Goal: Transaction & Acquisition: Purchase product/service

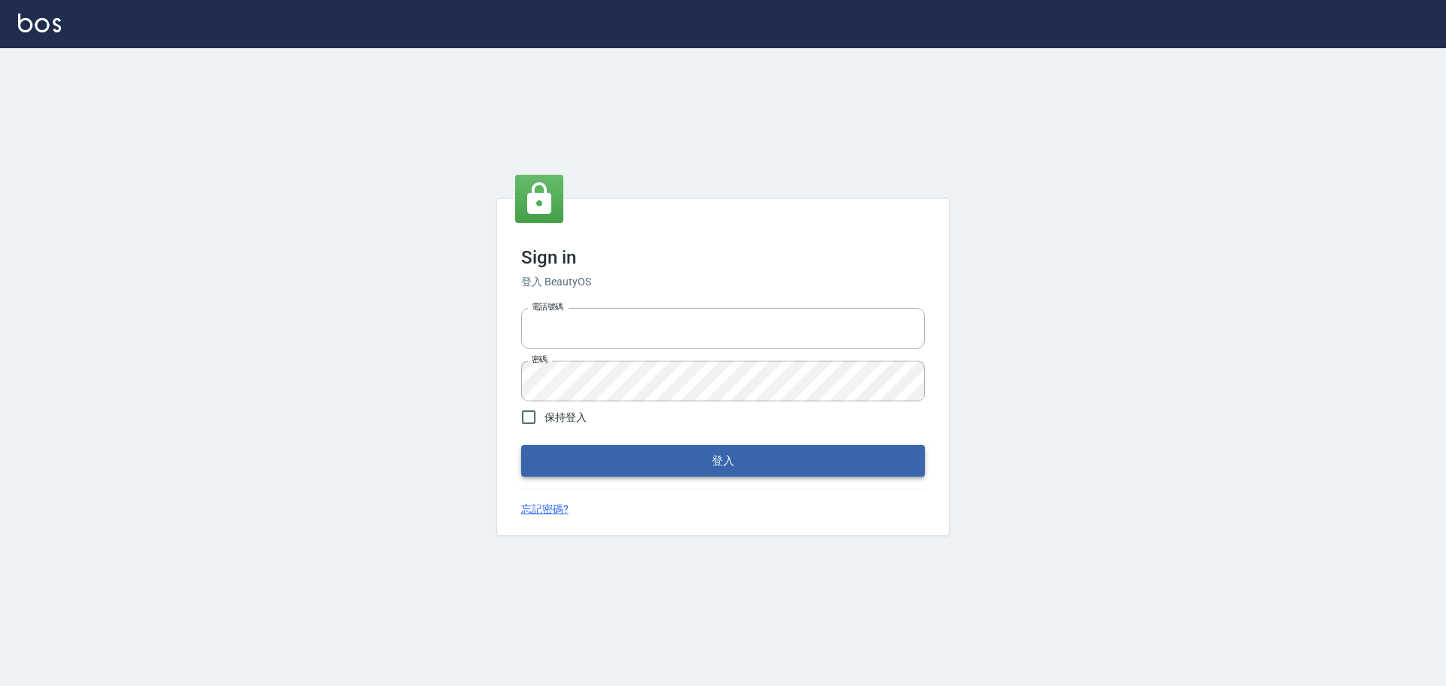
type input "0975350191"
click at [795, 458] on button "登入" at bounding box center [723, 461] width 404 height 32
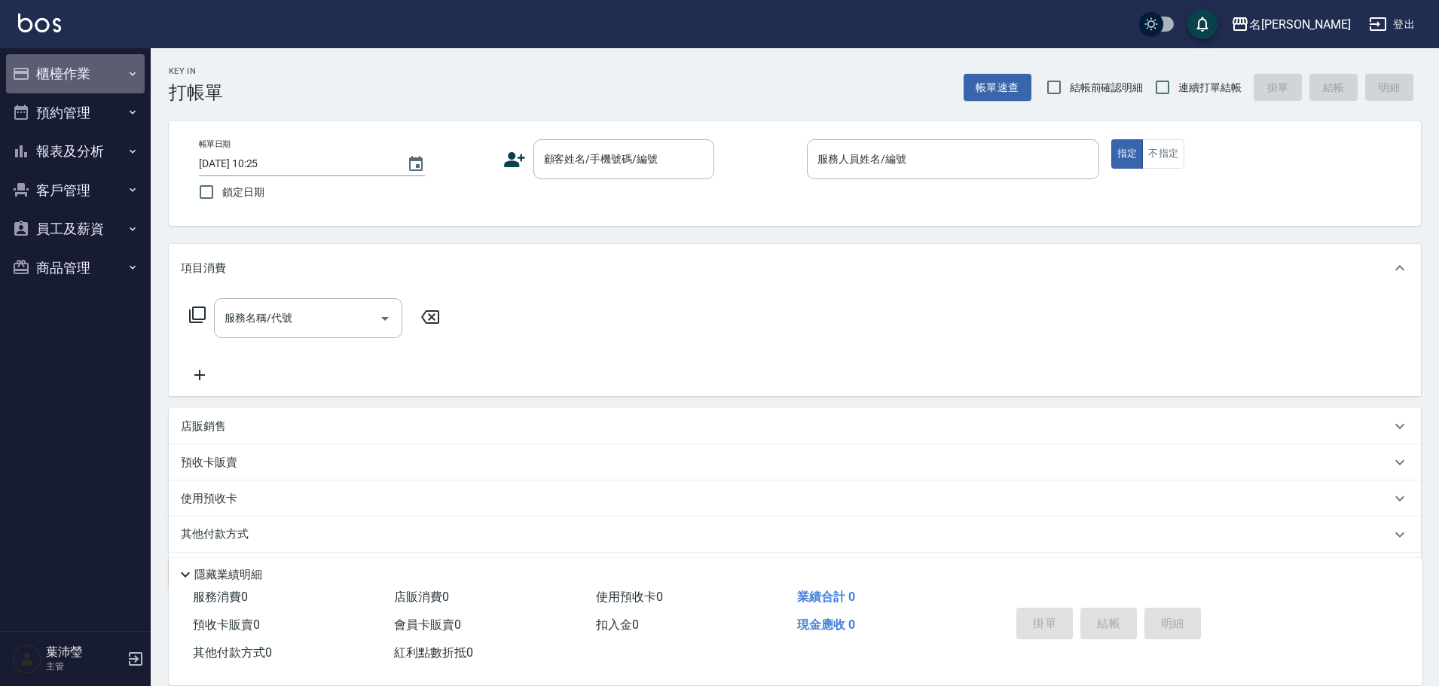
click at [73, 63] on button "櫃檯作業" at bounding box center [75, 73] width 139 height 39
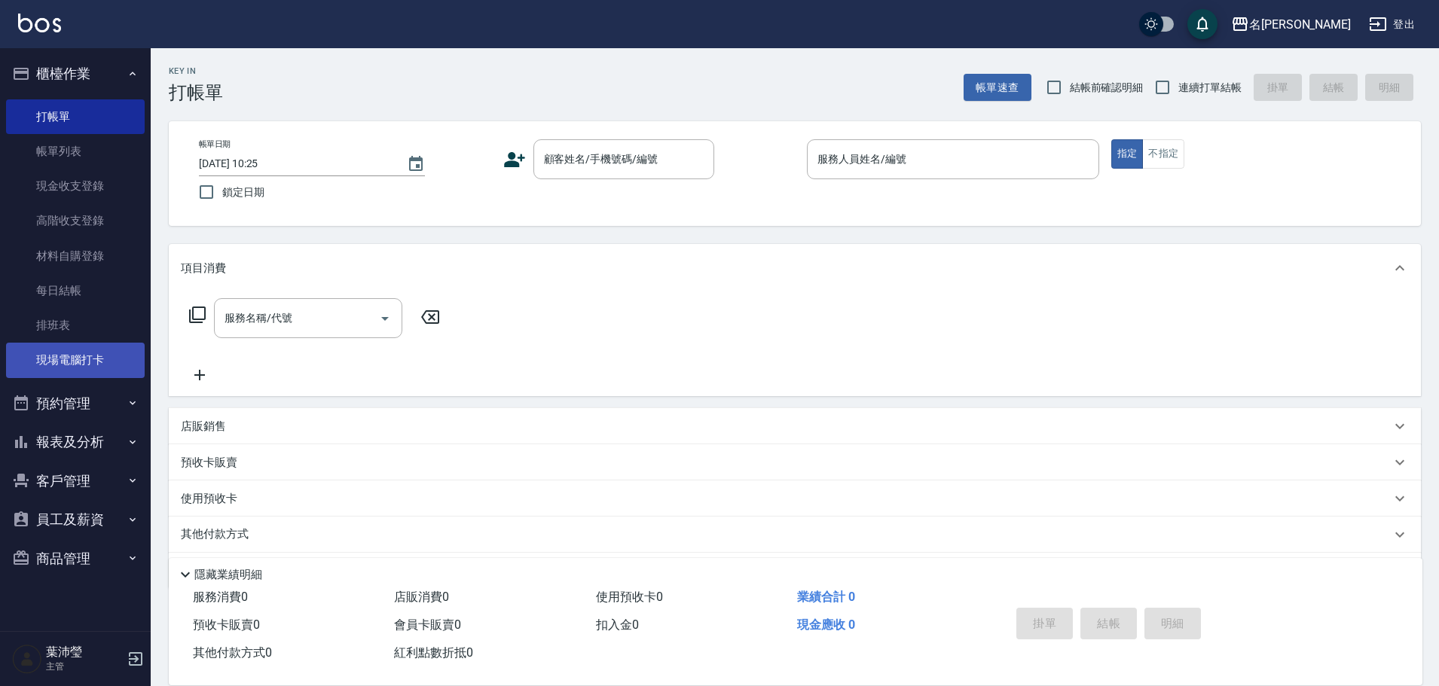
click at [38, 364] on link "現場電腦打卡" at bounding box center [75, 360] width 139 height 35
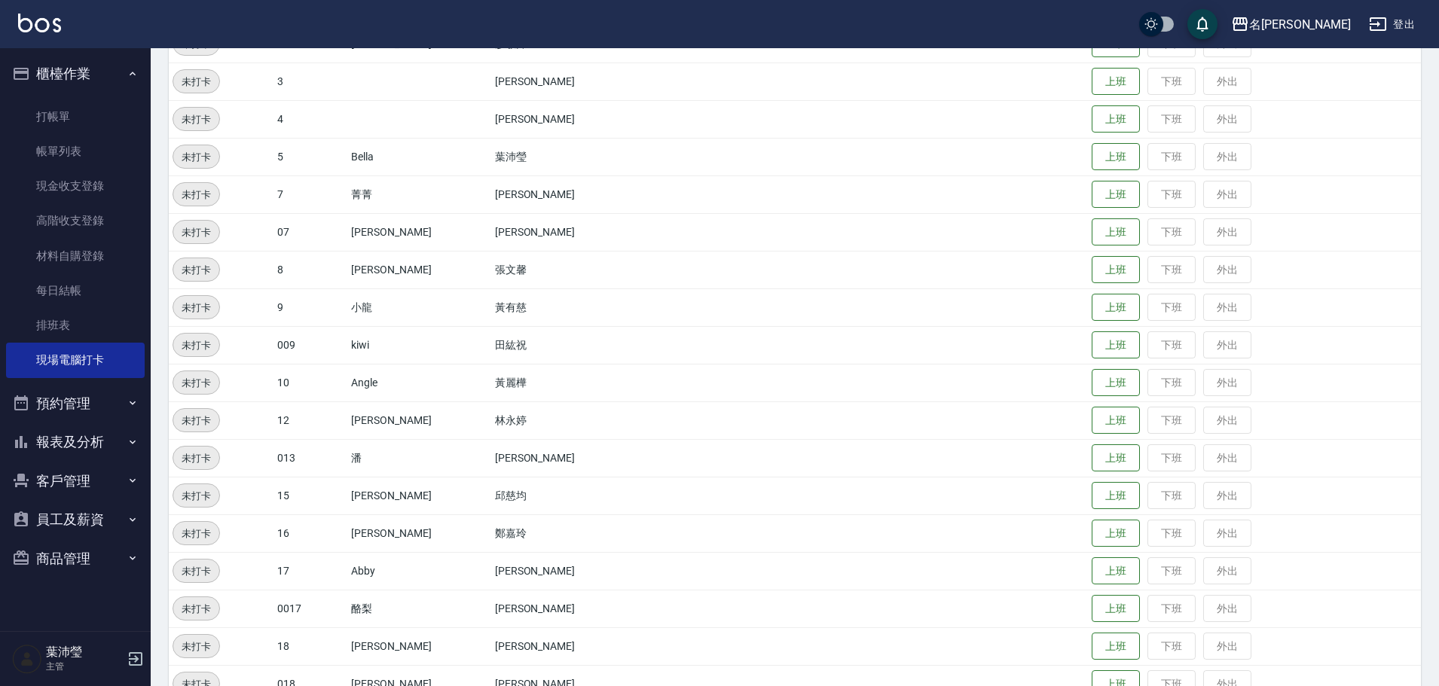
scroll to position [226, 0]
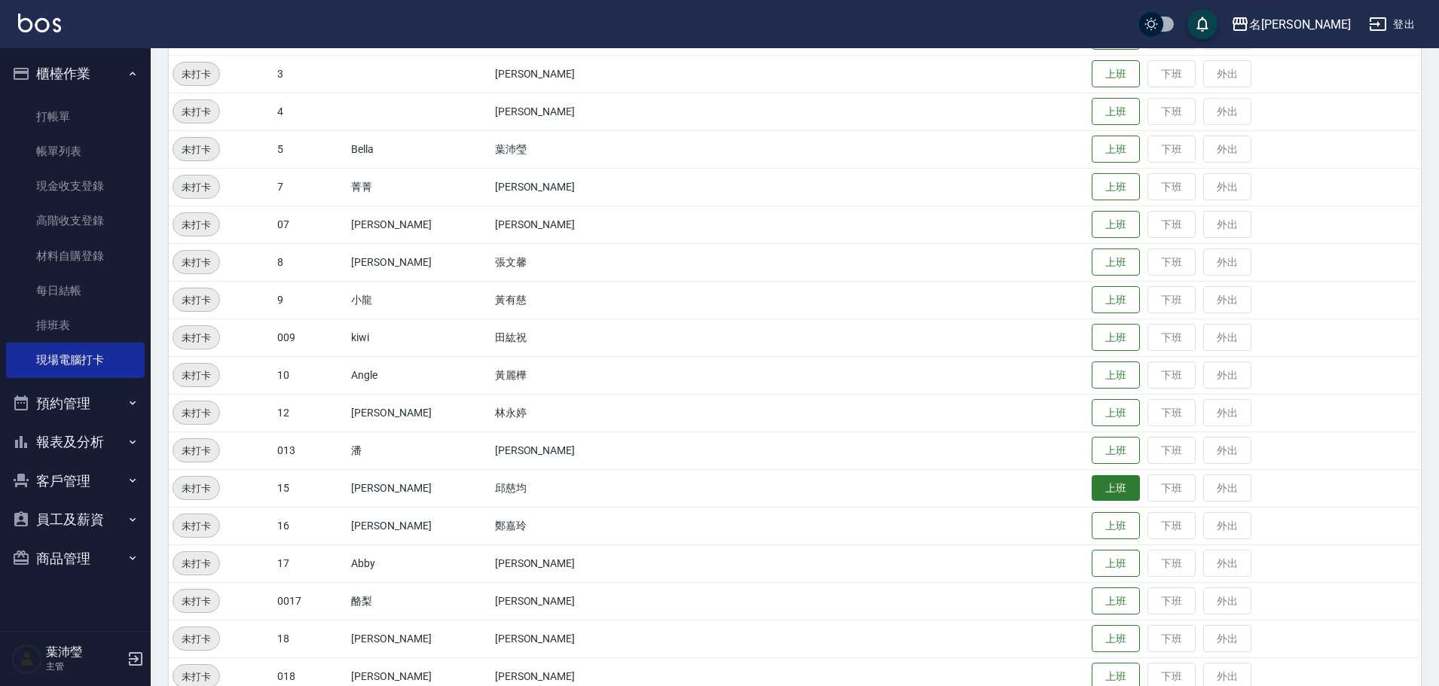
click at [1091, 485] on button "上班" at bounding box center [1115, 488] width 48 height 26
drag, startPoint x: 1079, startPoint y: 438, endPoint x: 1023, endPoint y: 428, distance: 57.3
click at [1033, 430] on tbody "未打卡 2 敏卉 [PERSON_NAME] 上班 下班 外出 未打卡 3 [PERSON_NAME] 上班 下班 外出 未打卡 4 [PERSON_NAME…" at bounding box center [795, 525] width 1252 height 1017
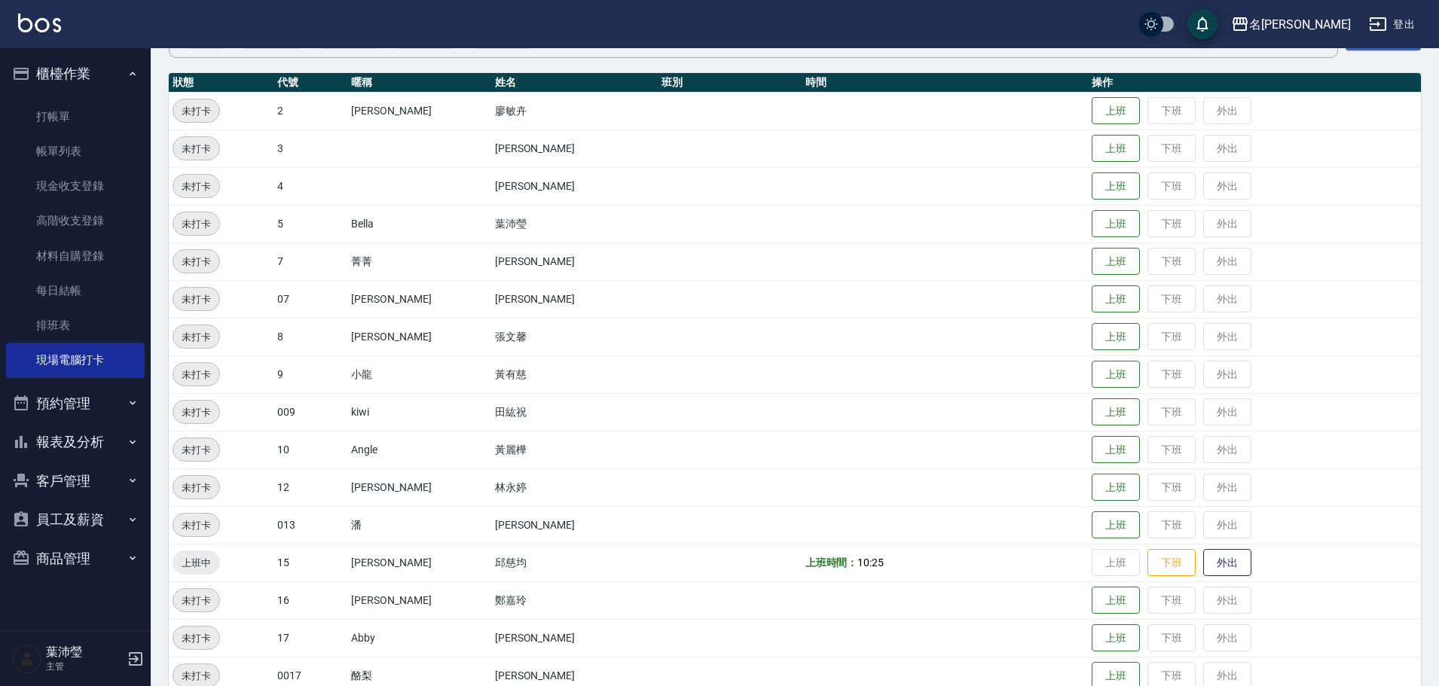
scroll to position [151, 0]
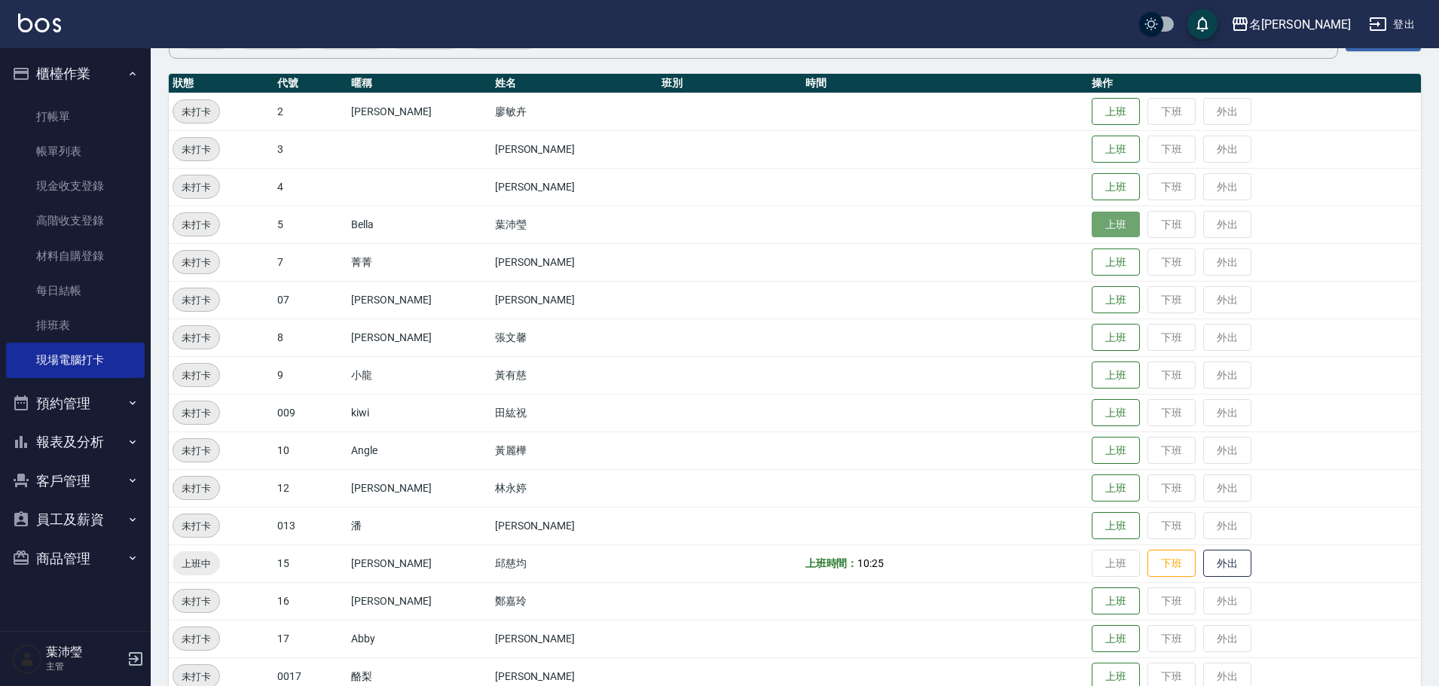
click at [1091, 221] on button "上班" at bounding box center [1115, 225] width 48 height 26
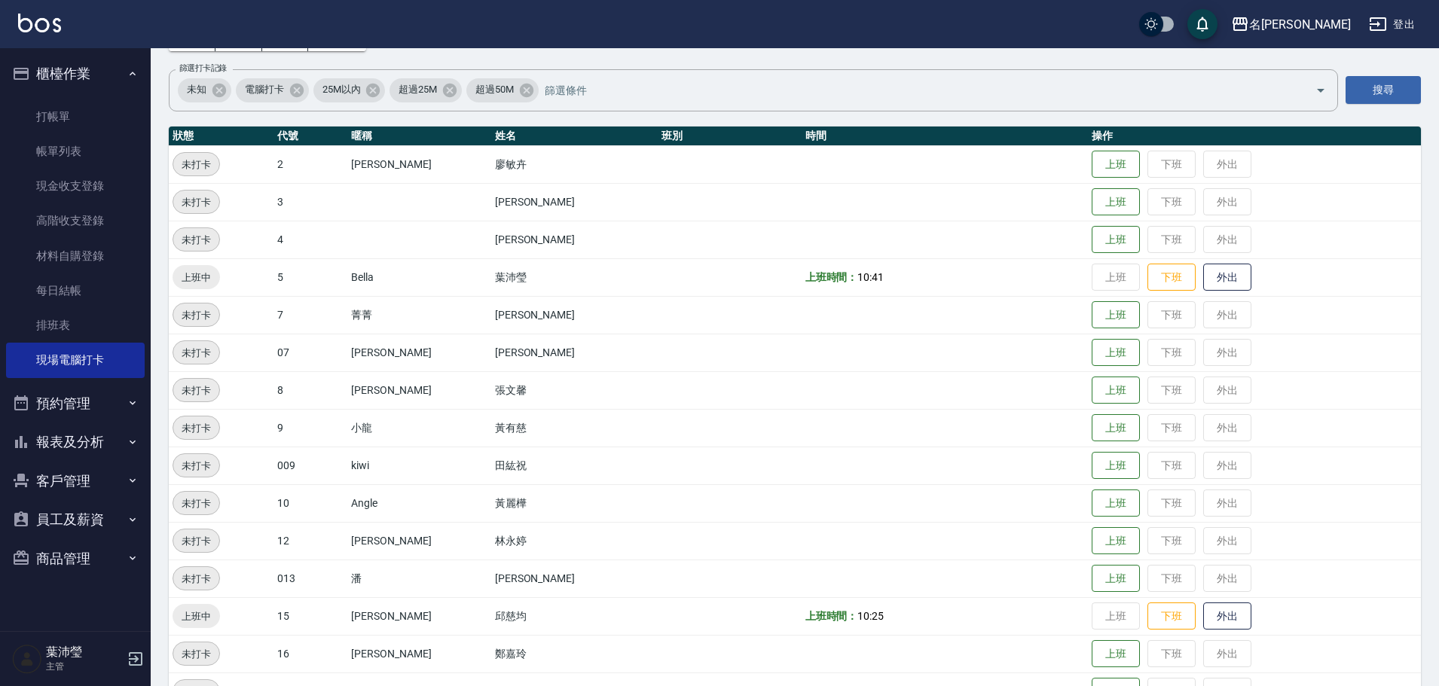
scroll to position [75, 0]
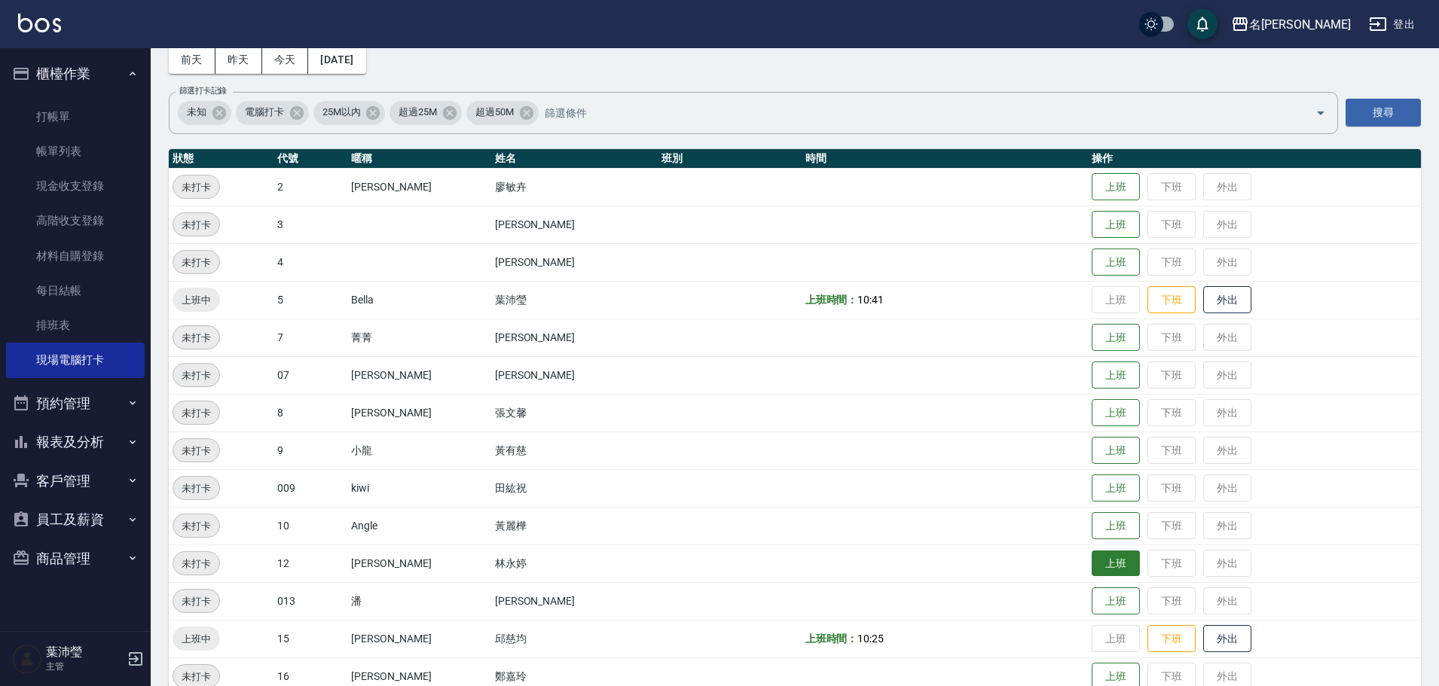
click at [1091, 558] on button "上班" at bounding box center [1115, 564] width 48 height 26
click at [1088, 558] on td "上班 下班 外出" at bounding box center [1254, 564] width 333 height 38
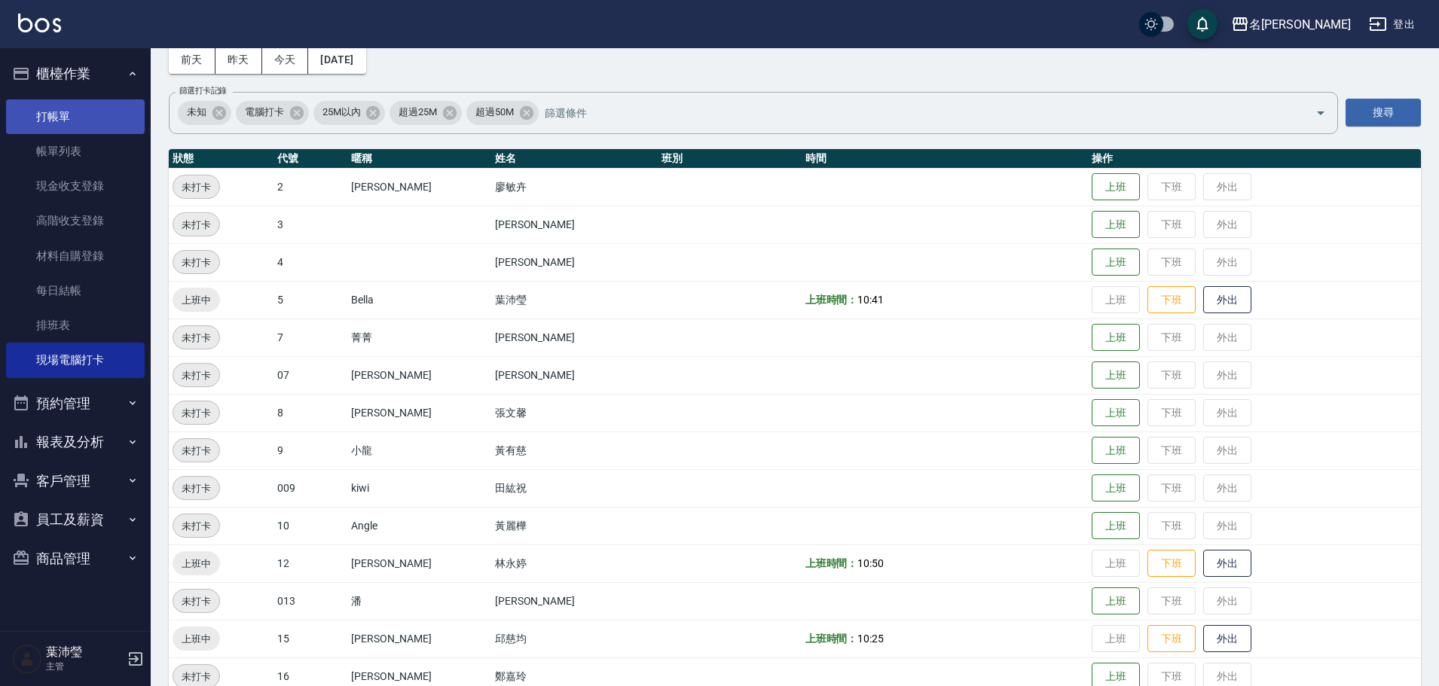
click at [138, 123] on link "打帳單" at bounding box center [75, 116] width 139 height 35
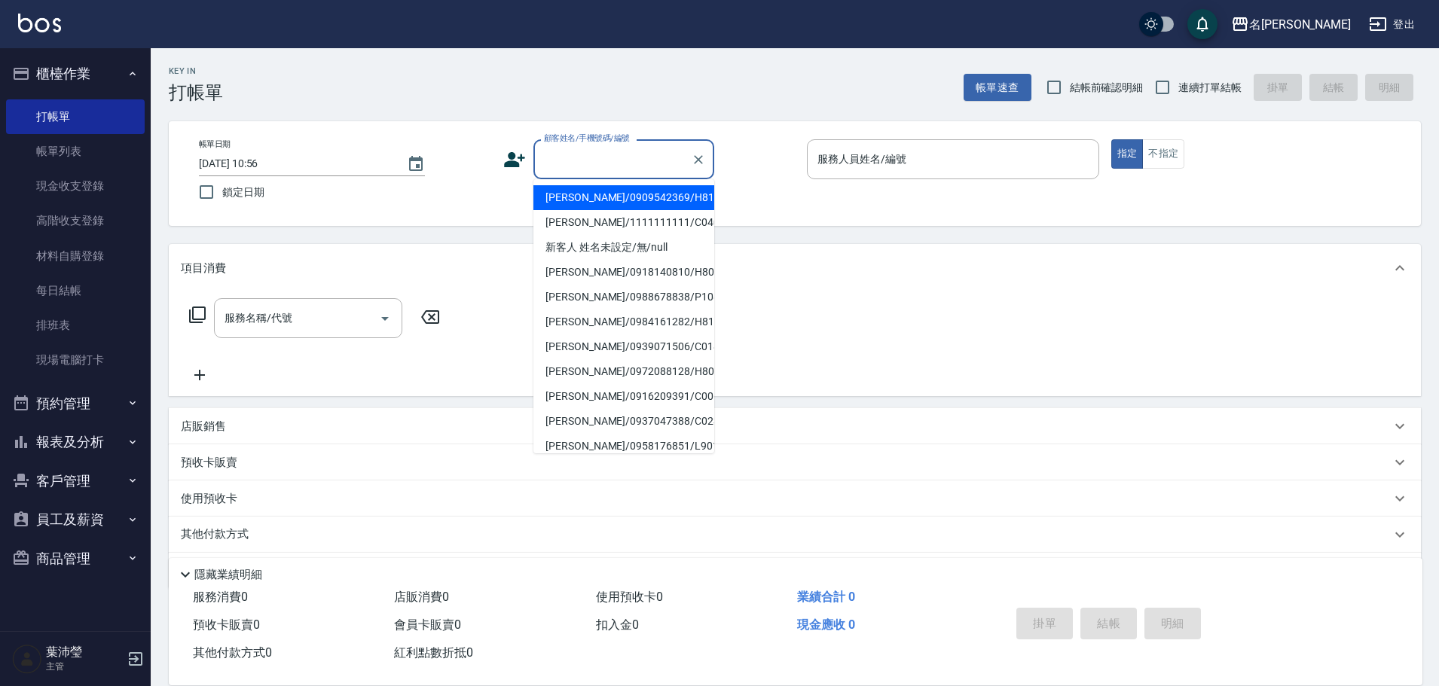
click at [581, 158] on input "顧客姓名/手機號碼/編號" at bounding box center [612, 159] width 145 height 26
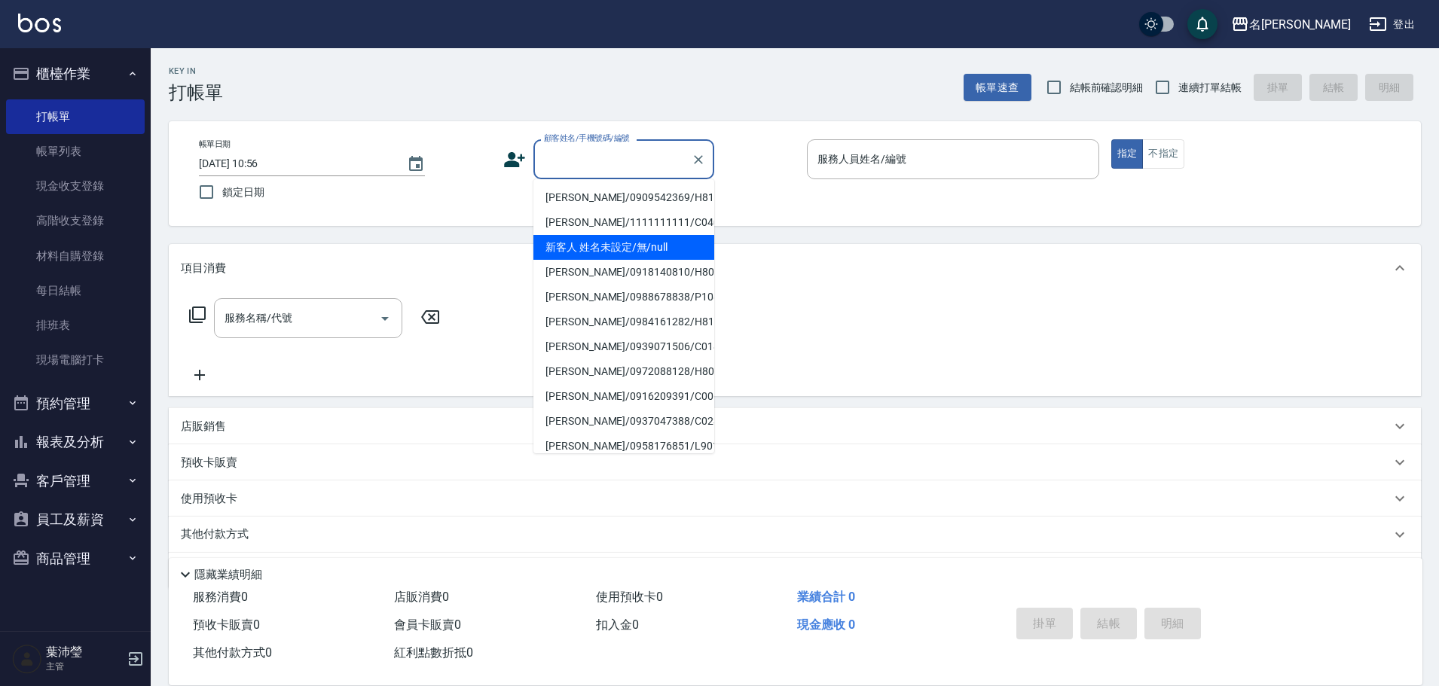
click at [600, 238] on li "新客人 姓名未設定/無/null" at bounding box center [623, 247] width 181 height 25
type input "新客人 姓名未設定/無/null"
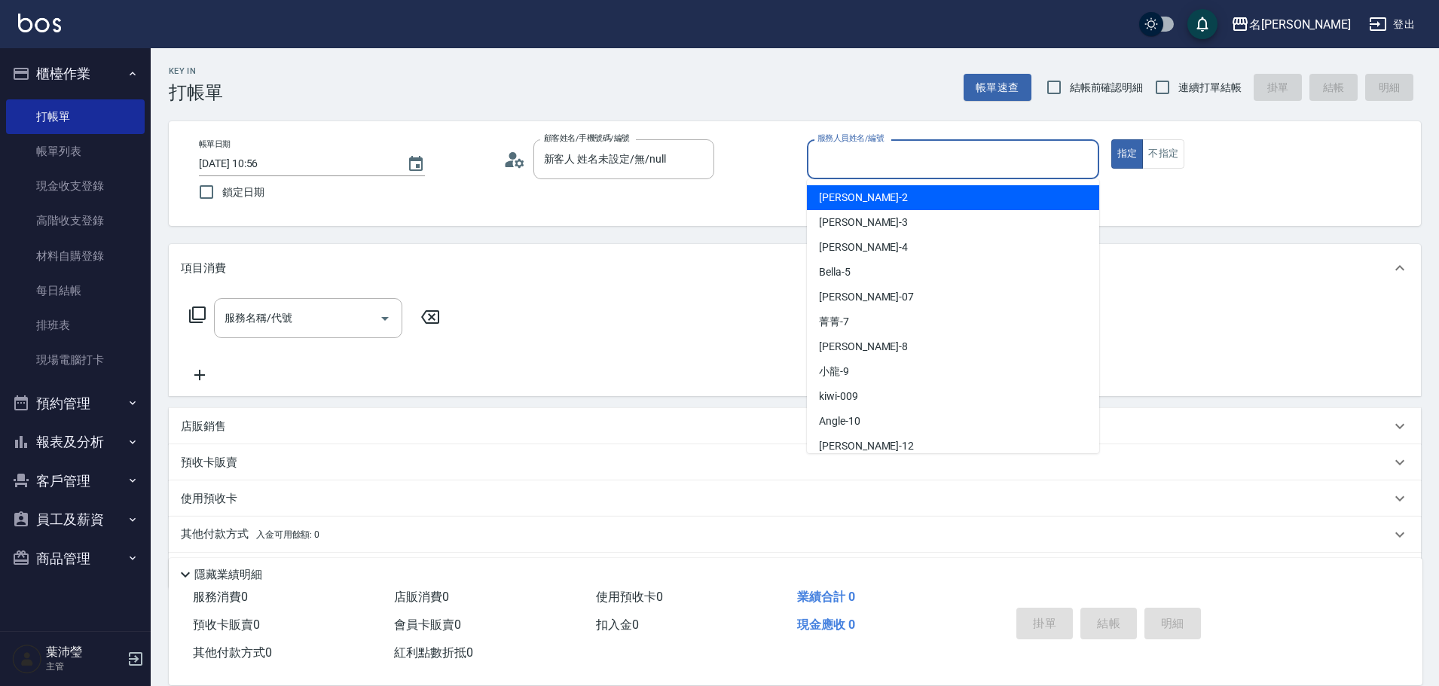
click at [1063, 152] on input "服務人員姓名/編號" at bounding box center [952, 159] width 279 height 26
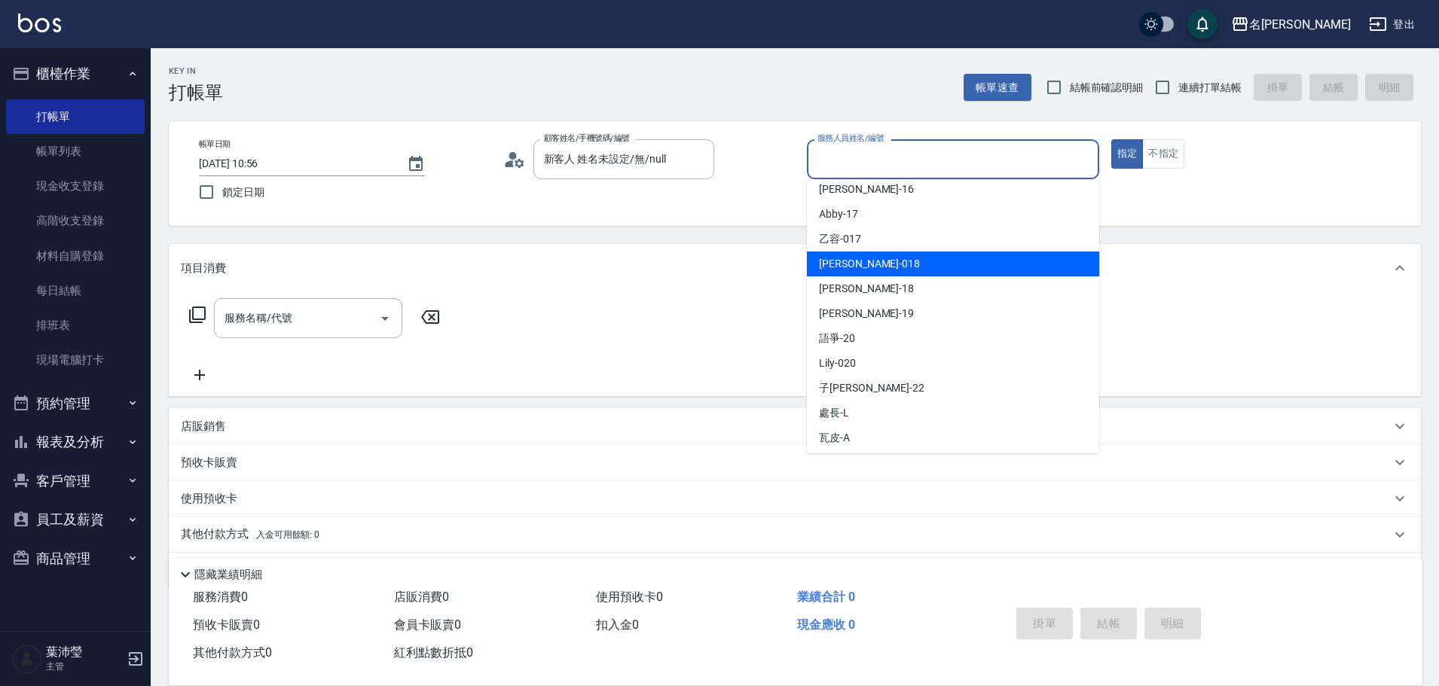
scroll to position [359, 0]
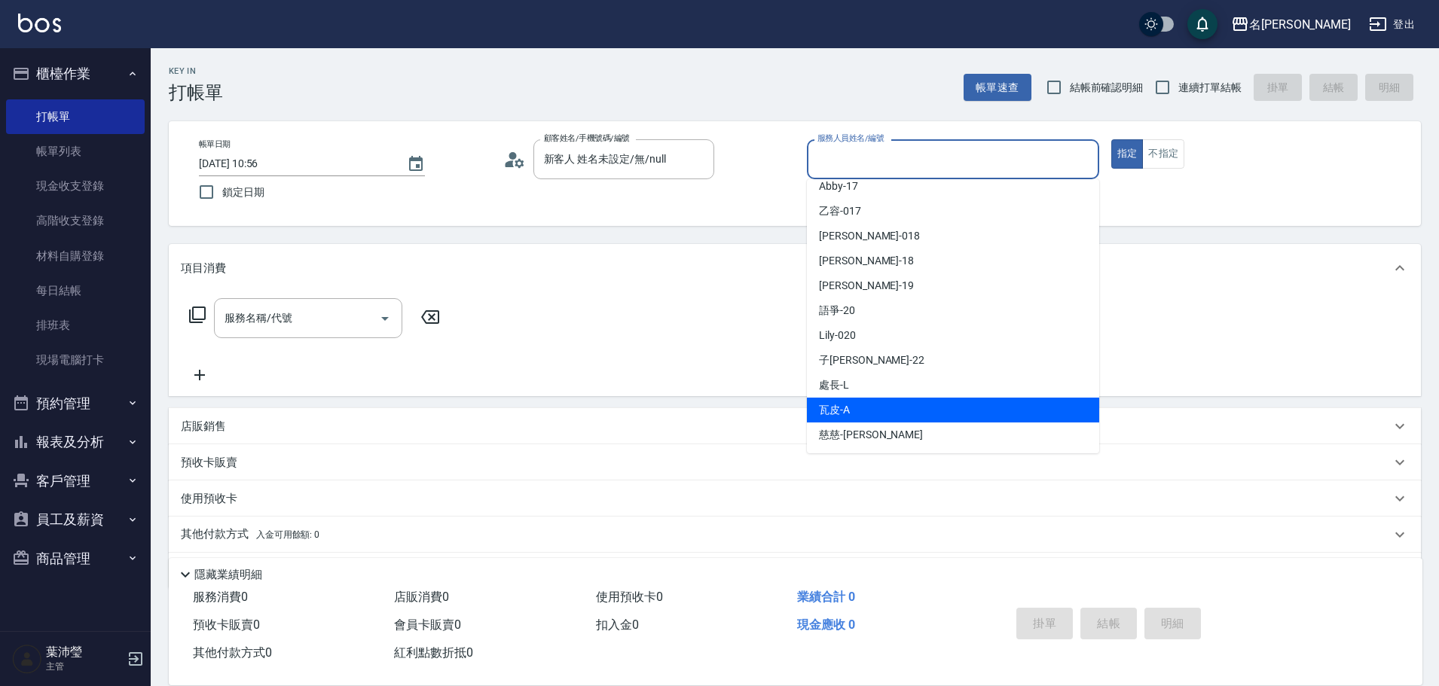
click at [1053, 418] on div "瓦皮 -A" at bounding box center [953, 410] width 292 height 25
type input "瓦皮-A"
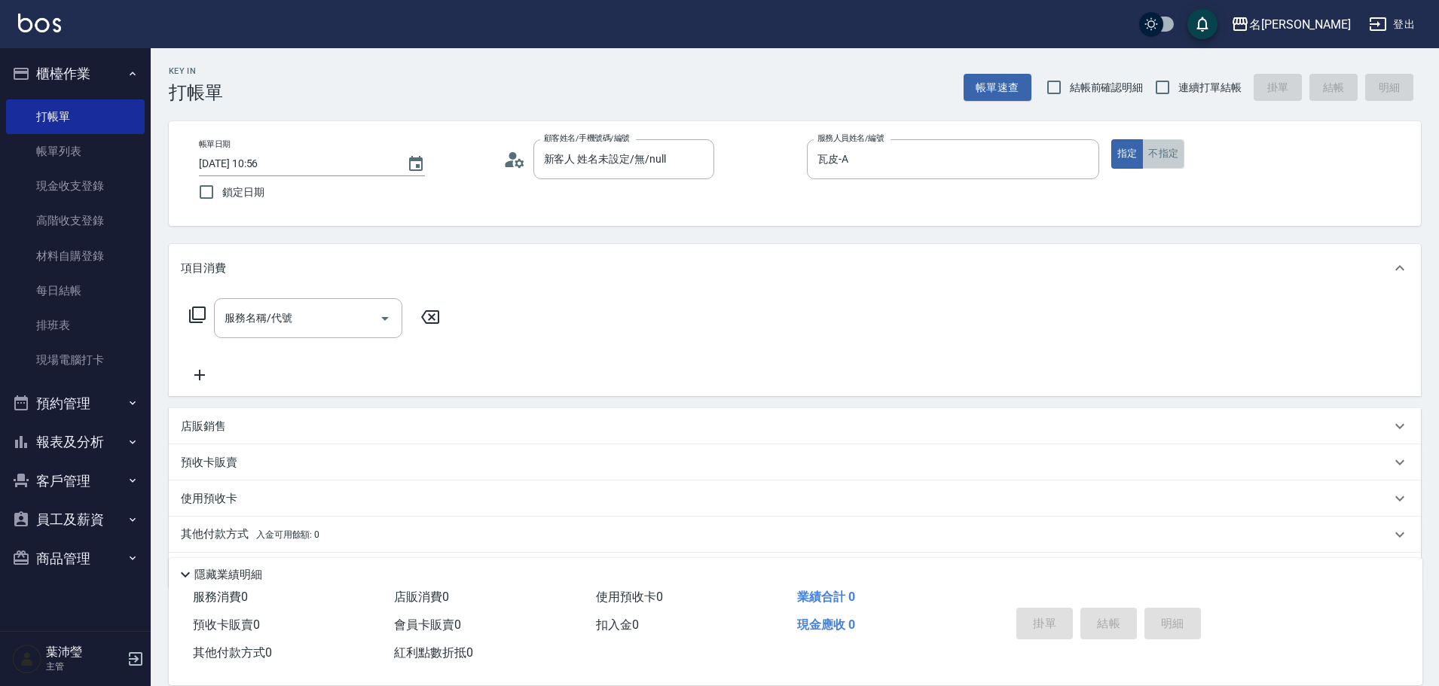
click at [1156, 160] on button "不指定" at bounding box center [1163, 153] width 42 height 29
click at [1121, 153] on button "指定" at bounding box center [1127, 153] width 32 height 29
click at [200, 308] on icon at bounding box center [197, 315] width 17 height 17
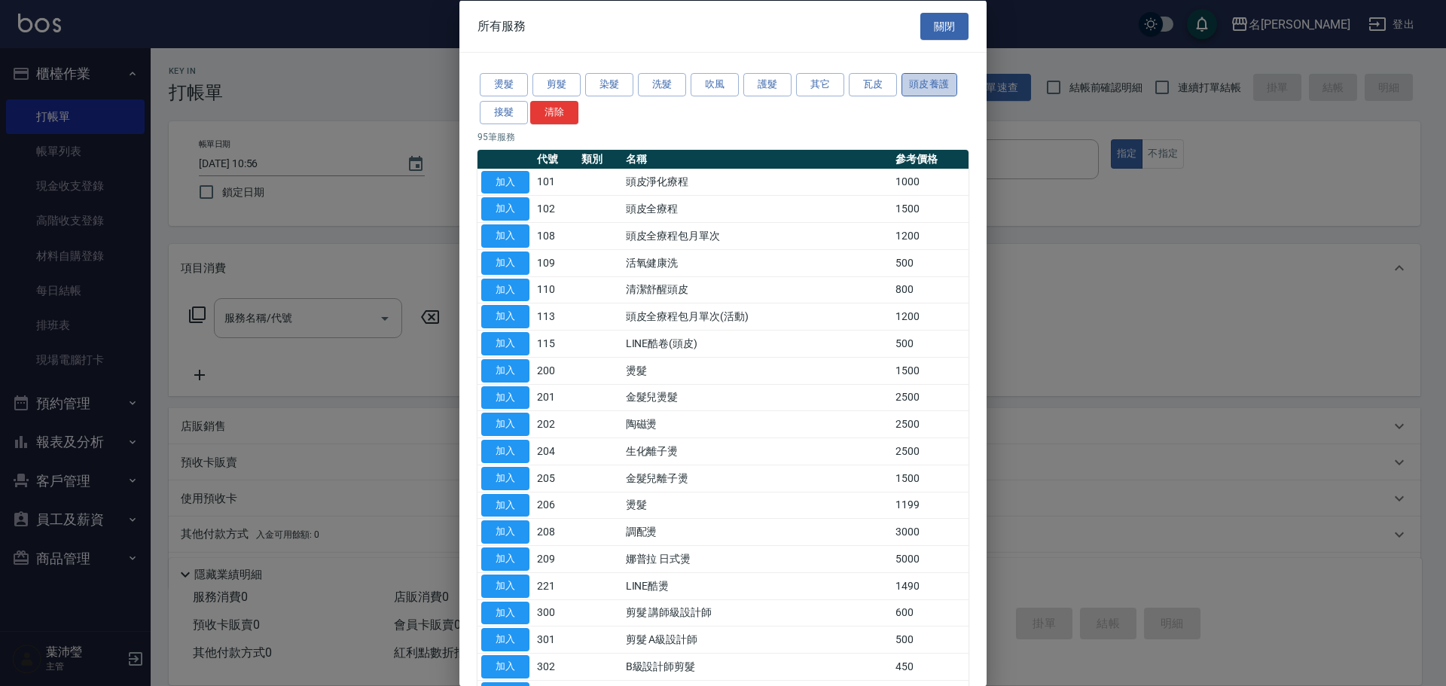
click at [913, 83] on button "頭皮養護" at bounding box center [930, 84] width 56 height 23
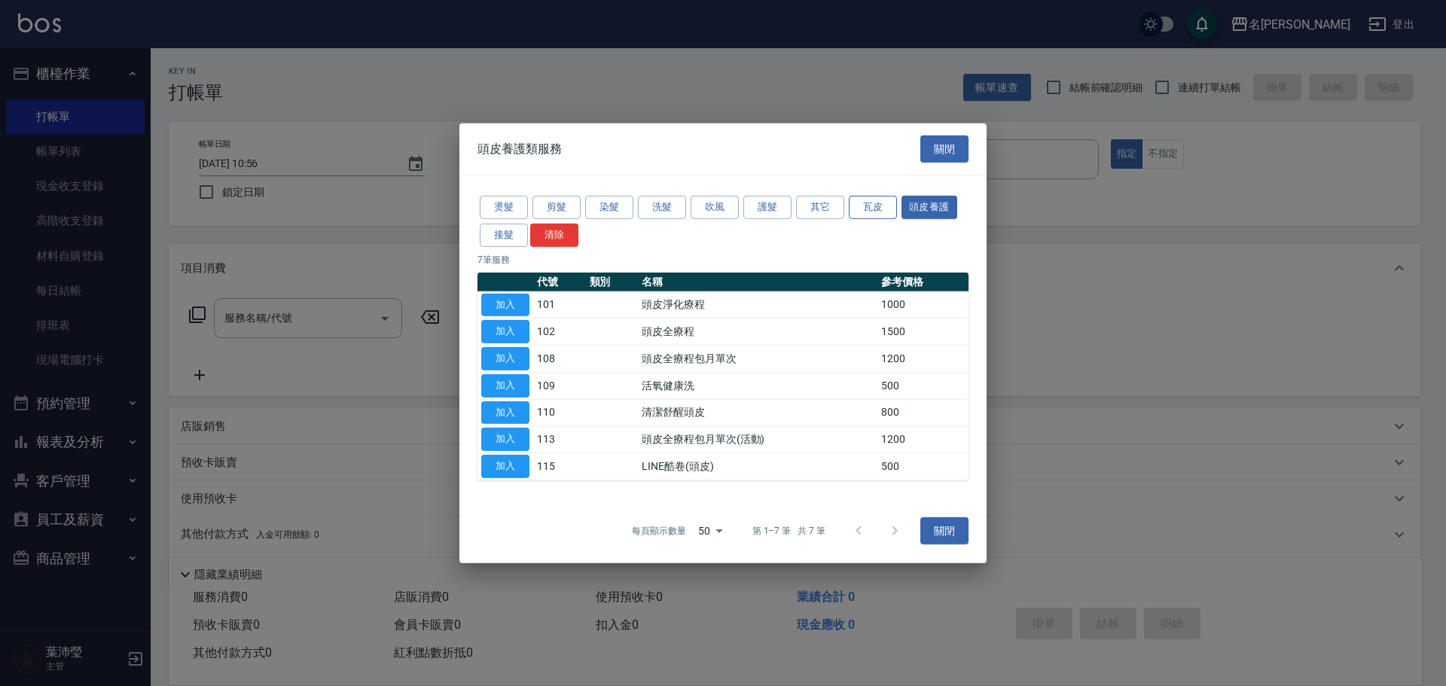
click at [880, 203] on button "瓦皮" at bounding box center [873, 207] width 48 height 23
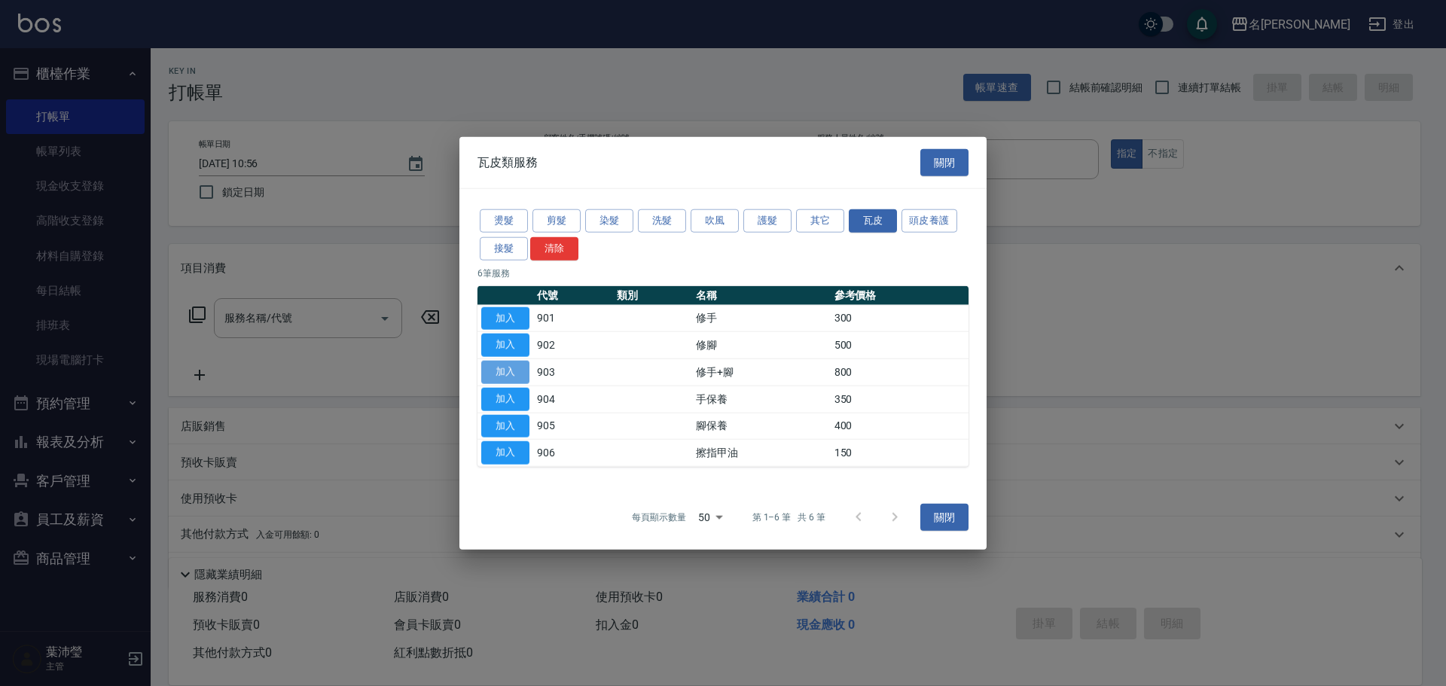
click at [504, 374] on button "加入" at bounding box center [505, 372] width 48 height 23
type input "修手+腳(903)"
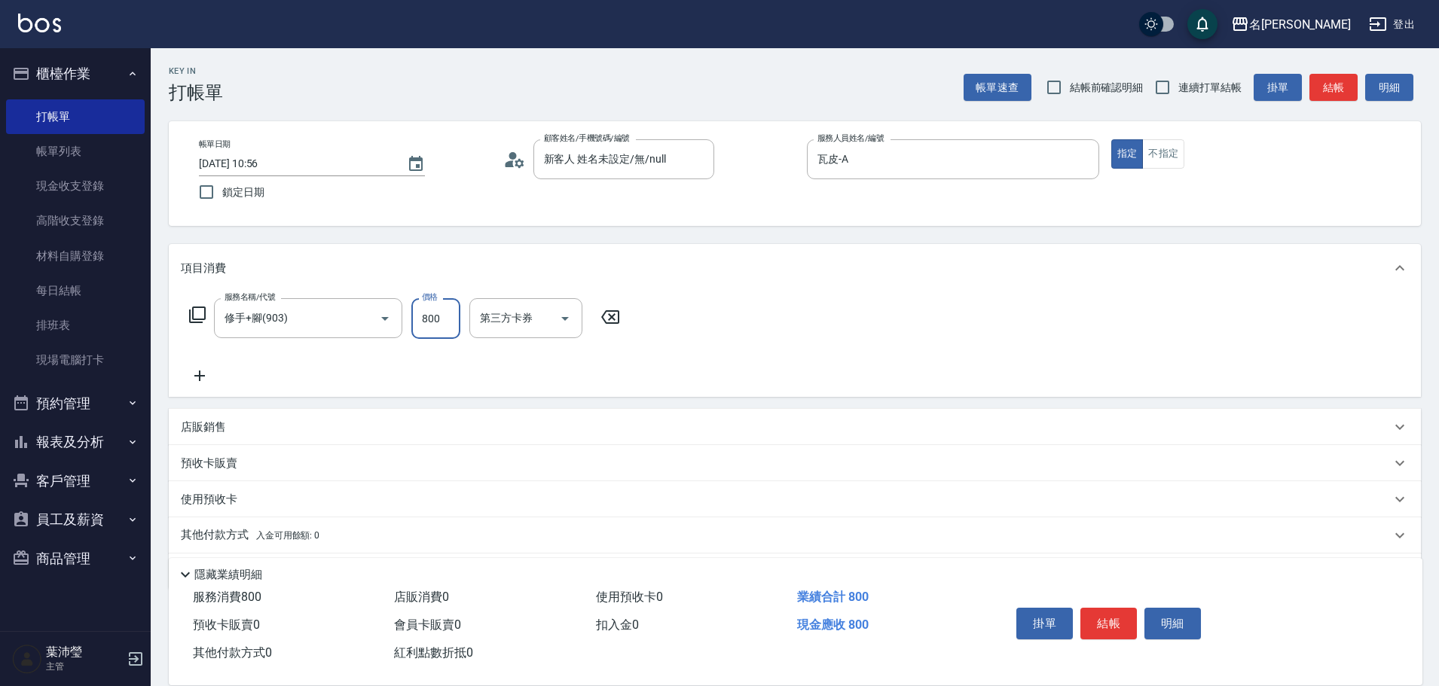
click at [447, 313] on input "800" at bounding box center [435, 318] width 49 height 41
type input "900"
click at [1098, 618] on button "結帳" at bounding box center [1108, 624] width 56 height 32
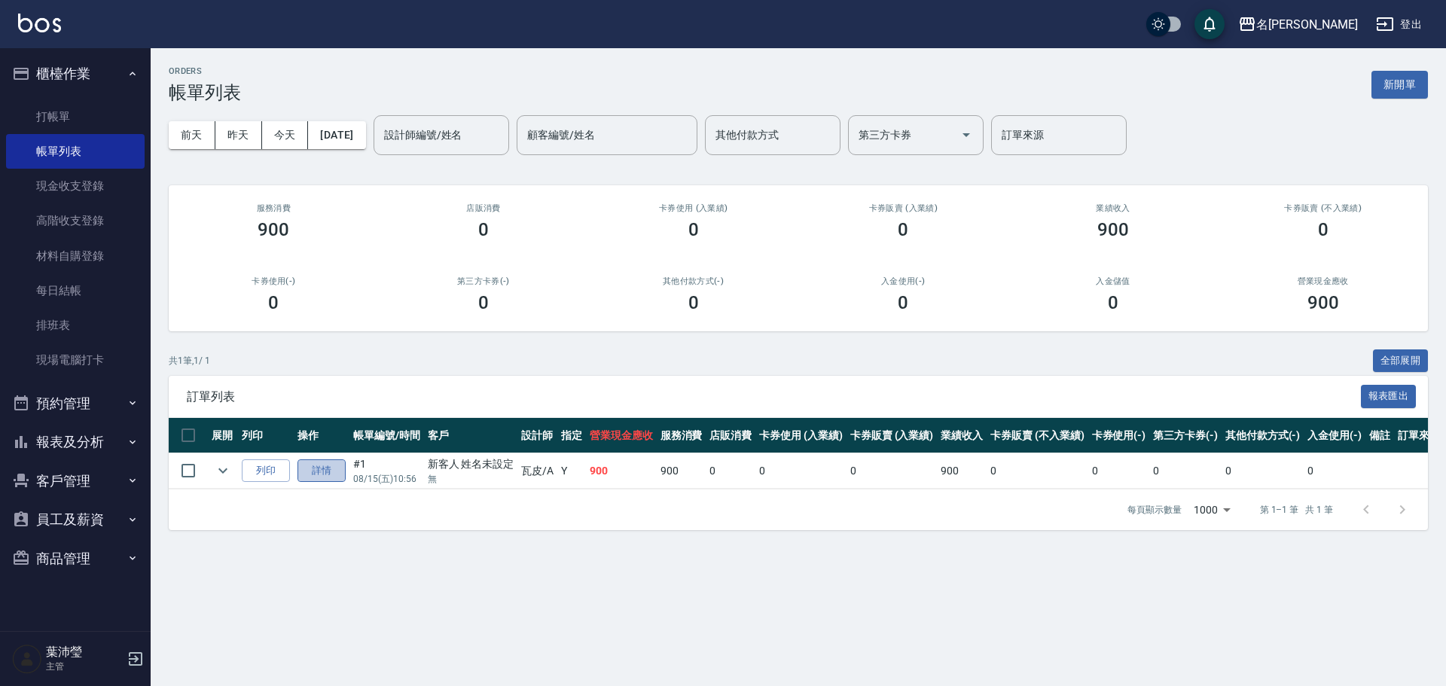
click at [328, 475] on link "詳情" at bounding box center [322, 470] width 48 height 23
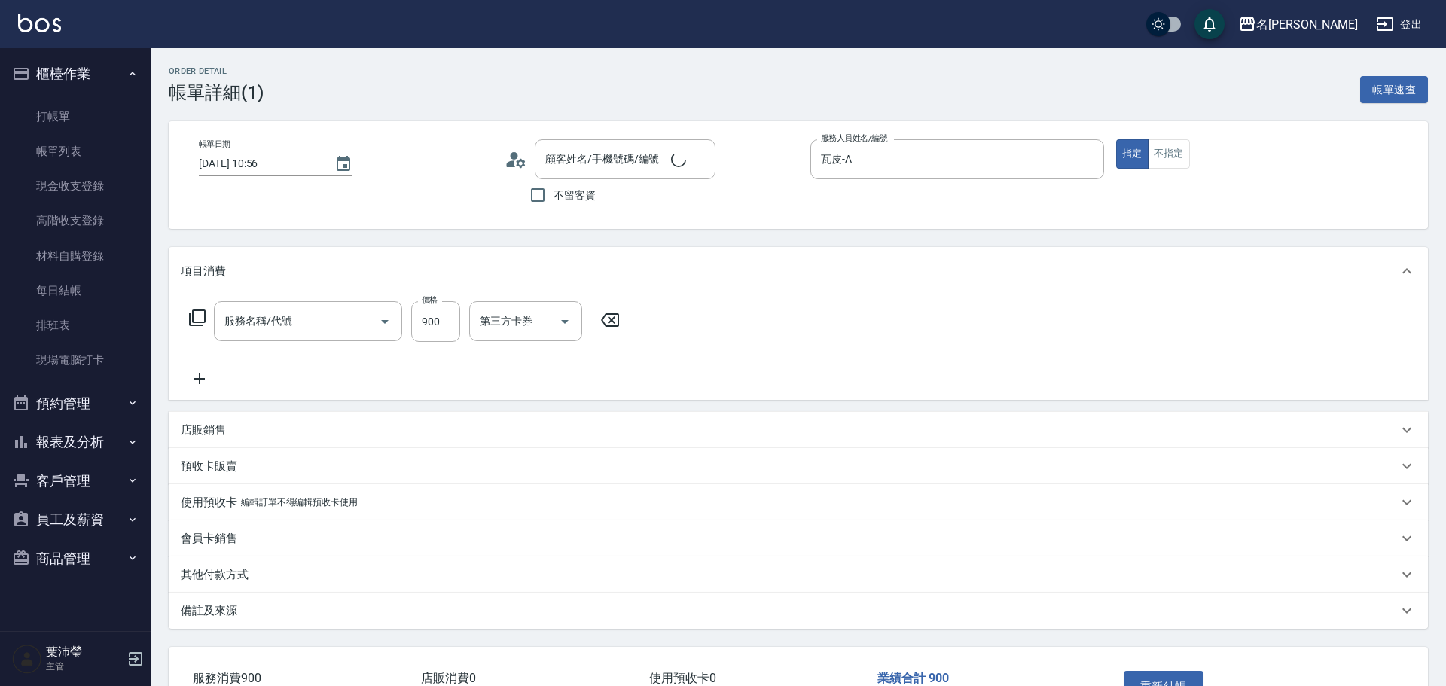
type input "[DATE] 10:56"
type input "瓦皮-A"
type input "新客人 姓名未設定/無/null"
type input "修手+腳(903)"
click at [199, 314] on icon at bounding box center [197, 318] width 18 height 18
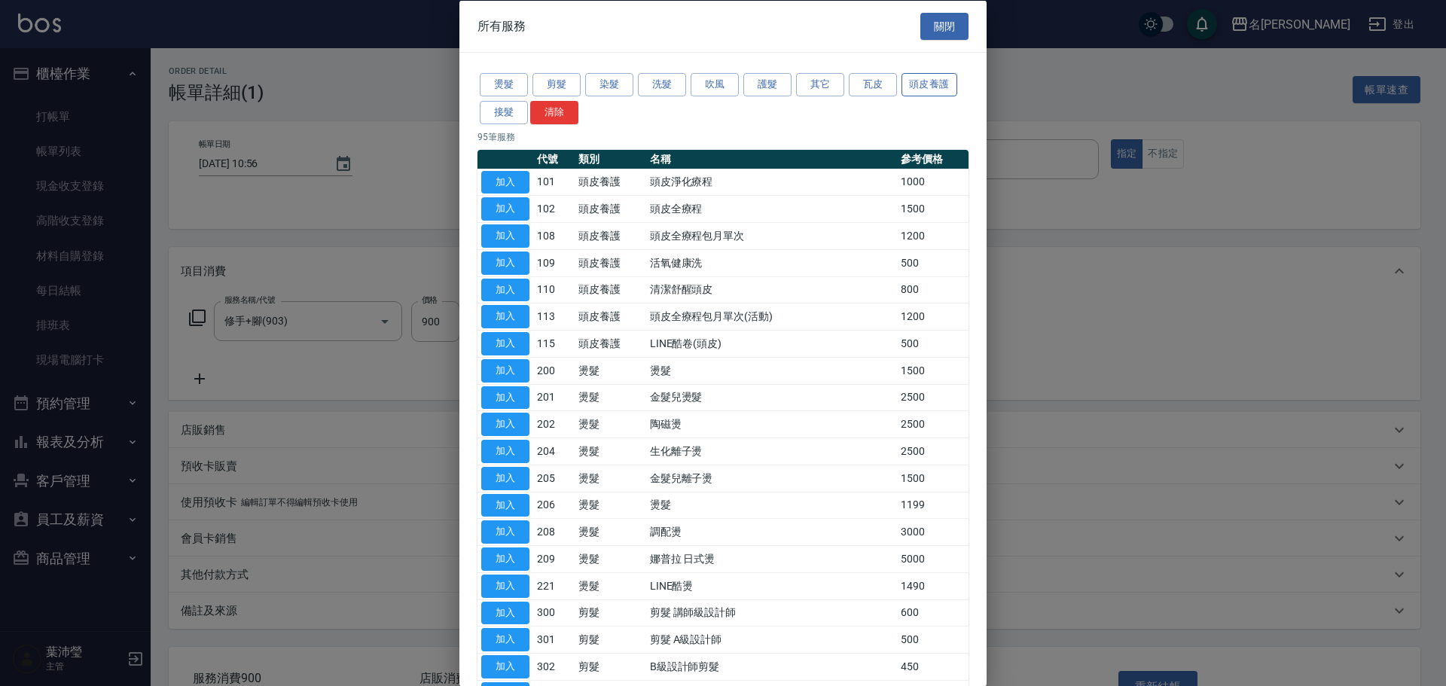
click at [926, 93] on button "頭皮養護" at bounding box center [930, 84] width 56 height 23
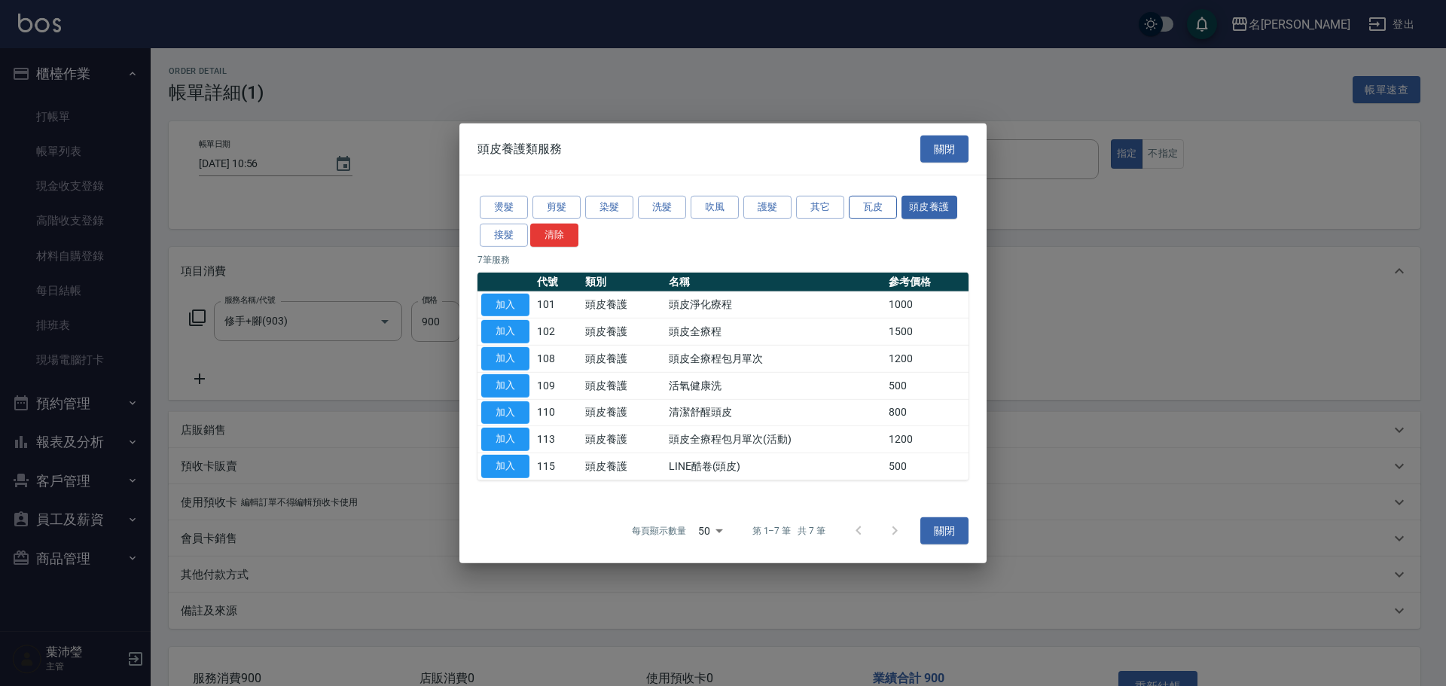
click at [860, 201] on button "瓦皮" at bounding box center [873, 207] width 48 height 23
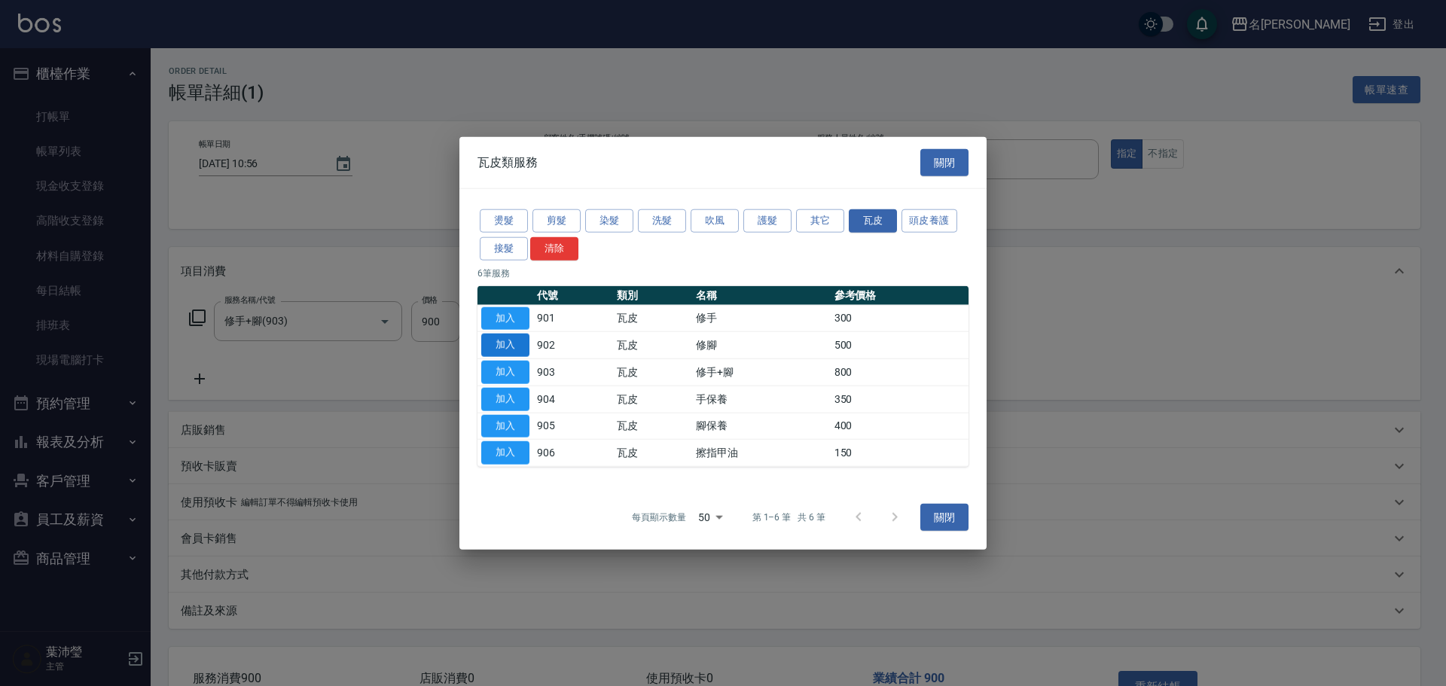
click at [504, 343] on button "加入" at bounding box center [505, 345] width 48 height 23
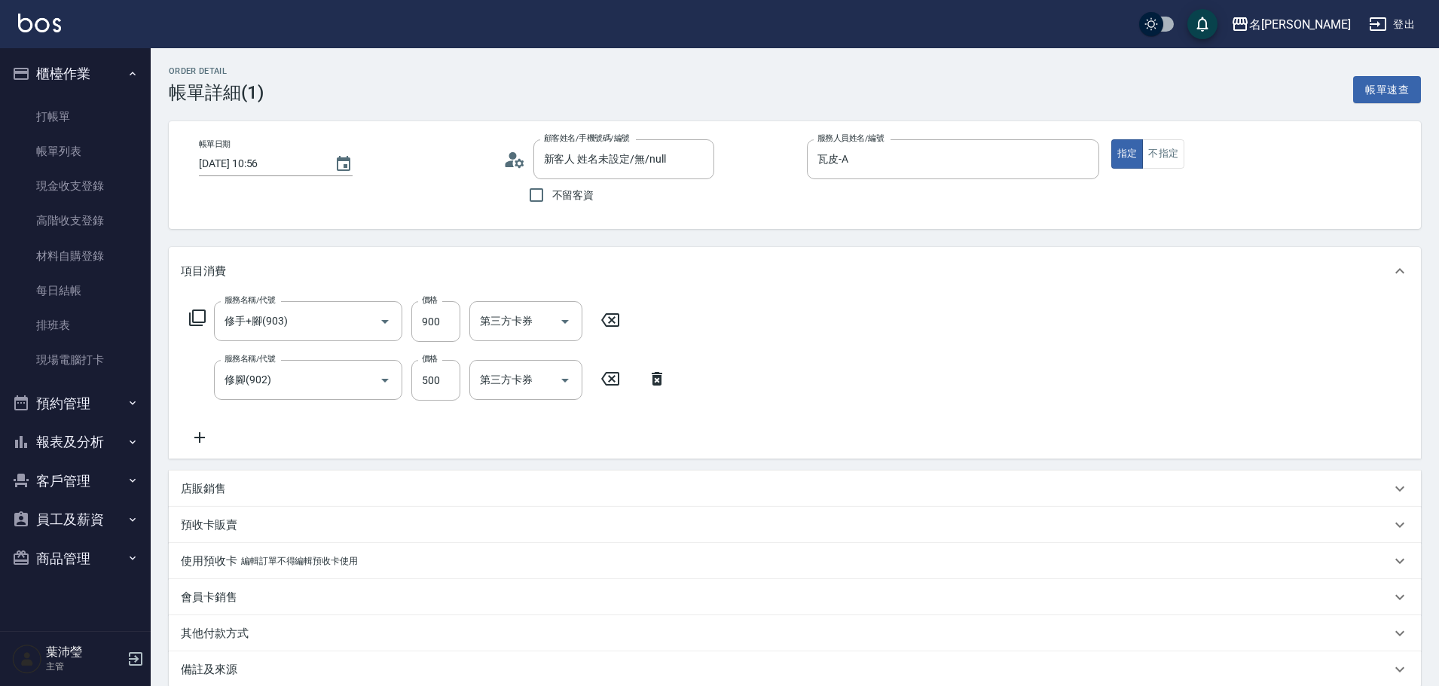
drag, startPoint x: 617, startPoint y: 323, endPoint x: 536, endPoint y: 339, distance: 82.1
click at [617, 322] on icon at bounding box center [610, 320] width 38 height 18
click at [444, 371] on input "500" at bounding box center [435, 379] width 49 height 41
click at [697, 155] on icon "Clear" at bounding box center [698, 159] width 15 height 15
type input "900"
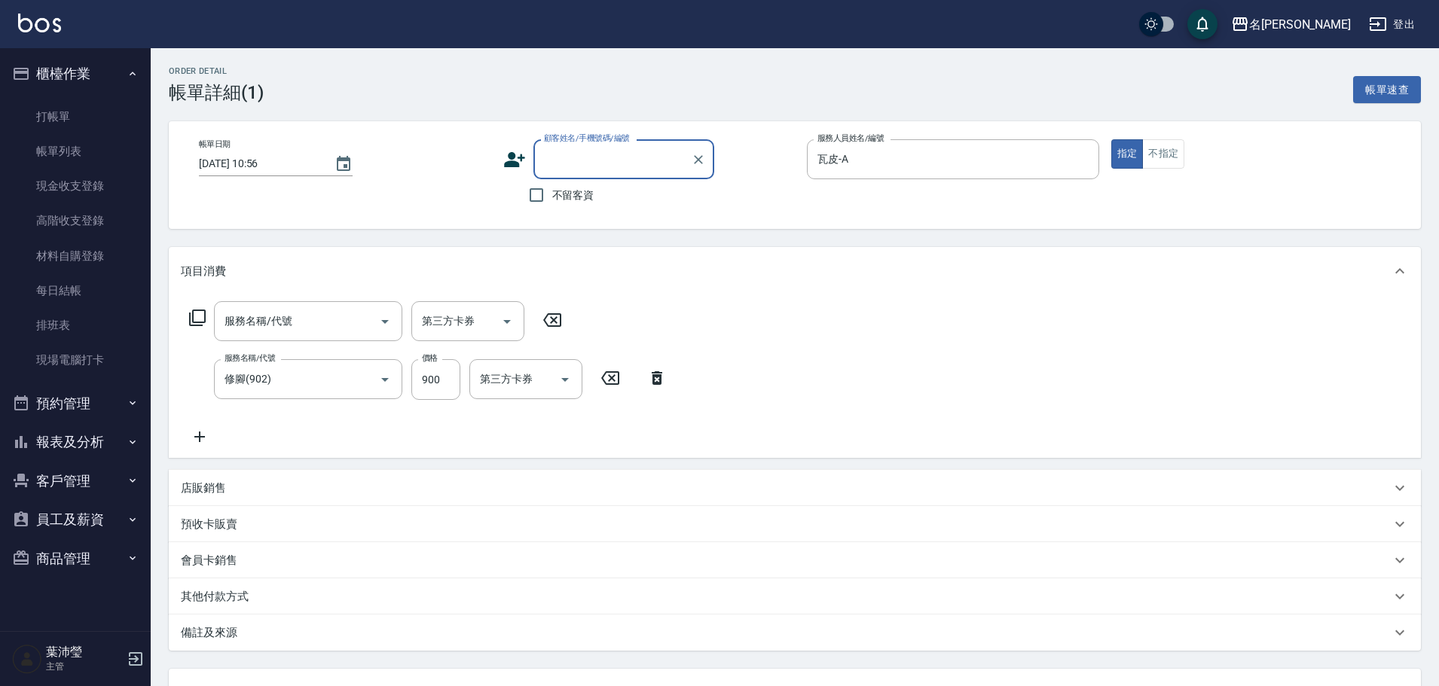
click at [637, 155] on input "顧客姓名/手機號碼/編號" at bounding box center [612, 159] width 145 height 26
type input "蔡"
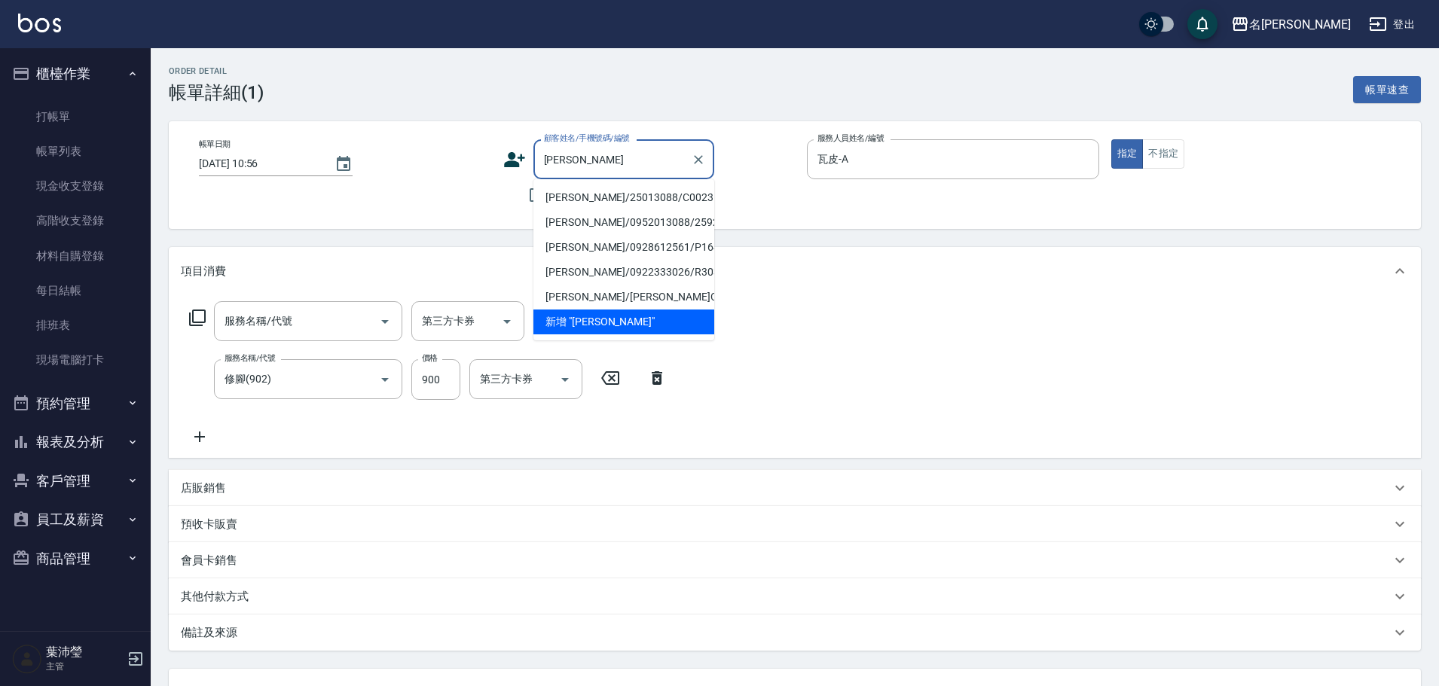
click at [585, 201] on li "[PERSON_NAME]/25013088/C0023" at bounding box center [623, 197] width 181 height 25
type input "[PERSON_NAME]/25013088/C0023"
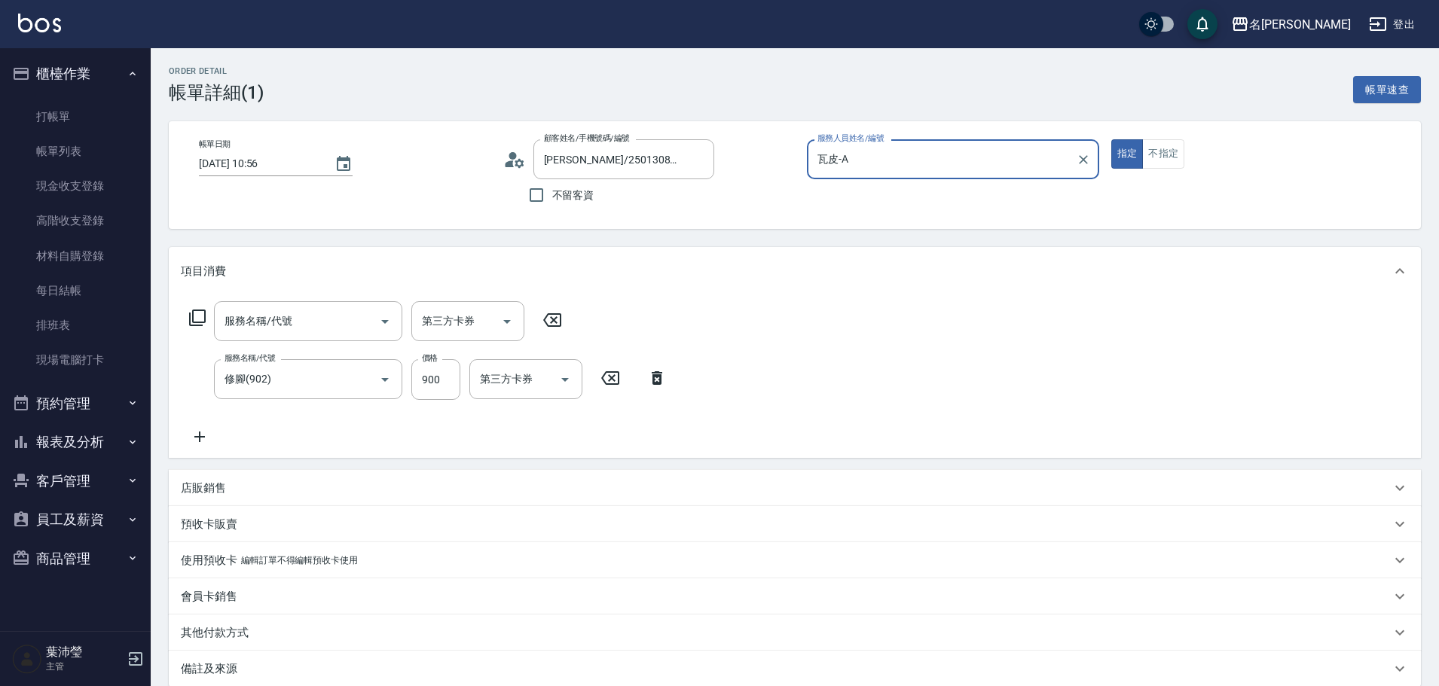
scroll to position [163, 0]
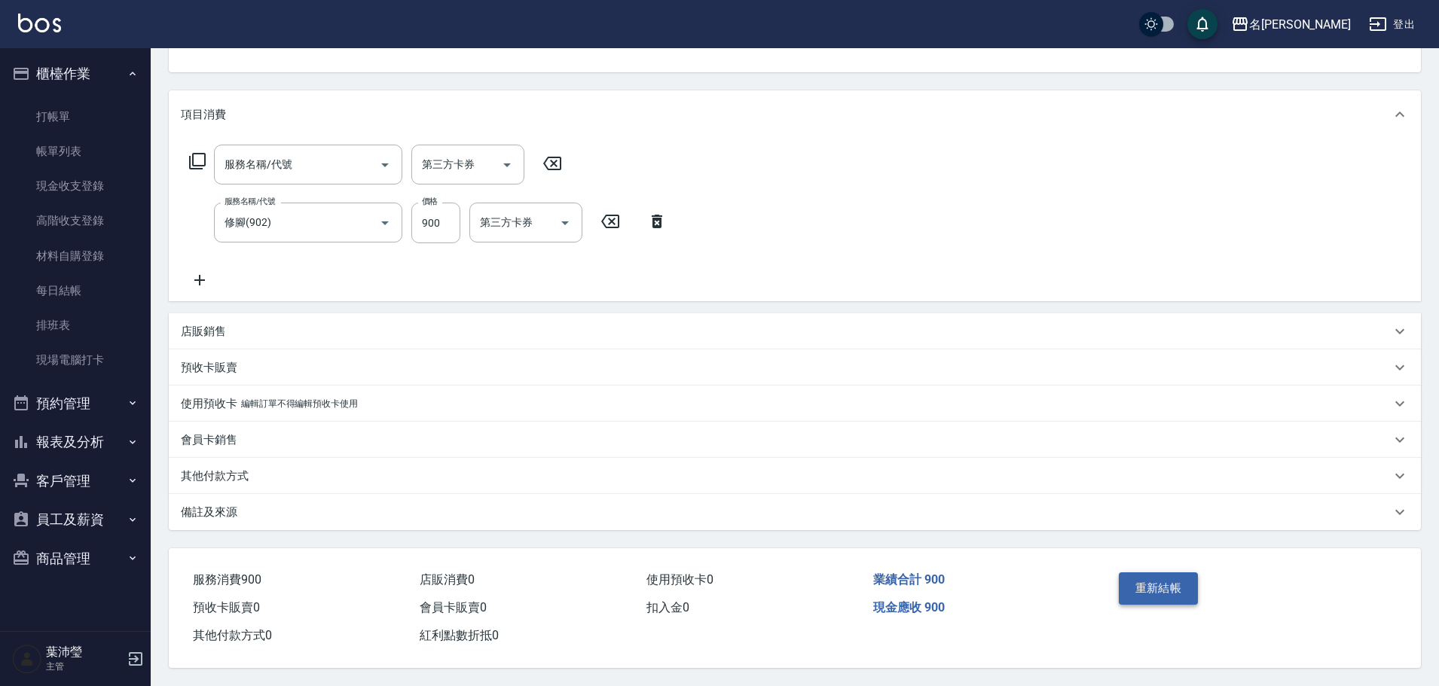
click at [1152, 580] on button "重新結帳" at bounding box center [1158, 588] width 80 height 32
